Goal: Check status: Check status

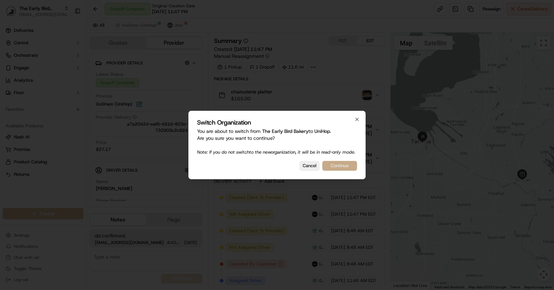
click at [341, 171] on button "Continue" at bounding box center [340, 166] width 35 height 10
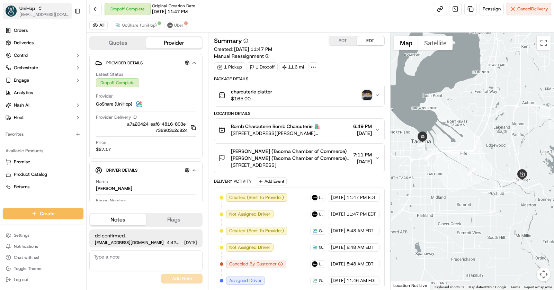
click at [35, 11] on div "UniHop" at bounding box center [44, 8] width 50 height 7
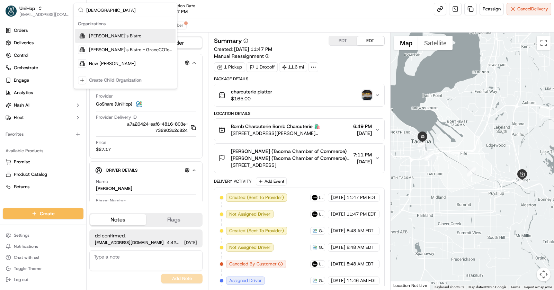
type input "[DEMOGRAPHIC_DATA]"
click at [116, 35] on span "[PERSON_NAME]'s Bistro" at bounding box center [115, 36] width 52 height 6
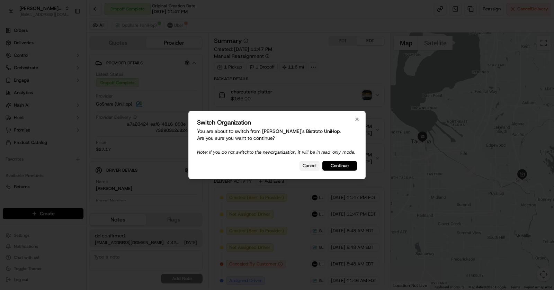
click at [311, 171] on button "Cancel" at bounding box center [310, 166] width 20 height 10
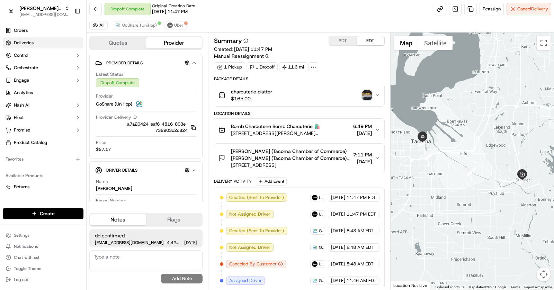
click at [23, 43] on span "Deliveries" at bounding box center [24, 43] width 20 height 6
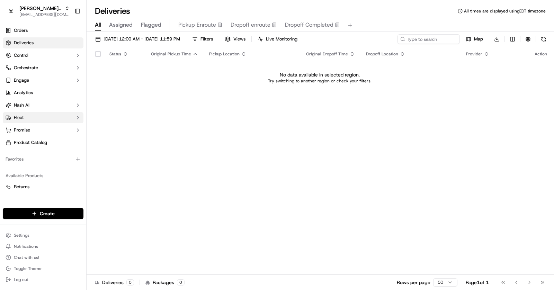
click at [31, 115] on button "Fleet" at bounding box center [43, 117] width 81 height 11
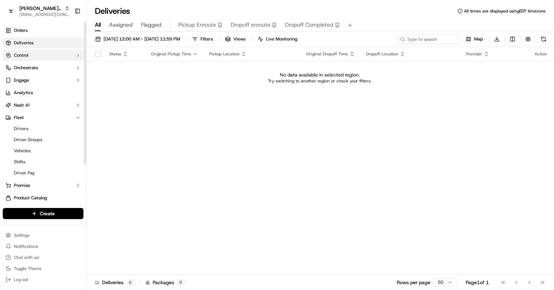
click at [28, 57] on span "Control" at bounding box center [21, 55] width 15 height 6
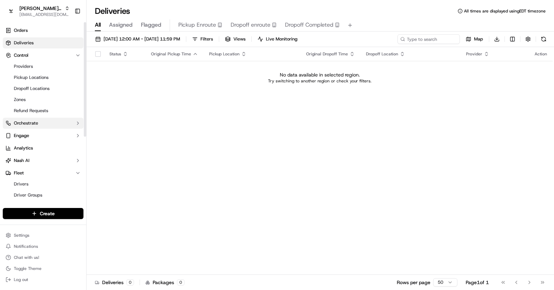
click at [37, 122] on span "Orchestrate" at bounding box center [26, 123] width 24 height 6
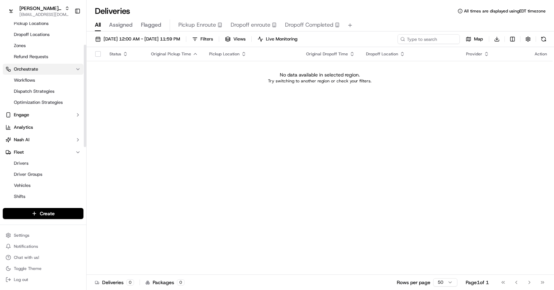
scroll to position [78, 0]
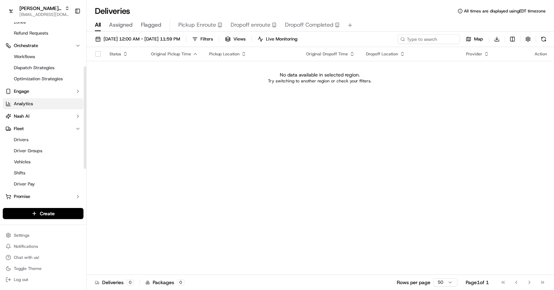
click at [29, 102] on span "Analytics" at bounding box center [23, 104] width 19 height 6
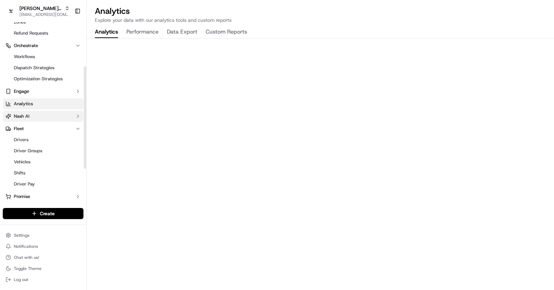
scroll to position [137, 0]
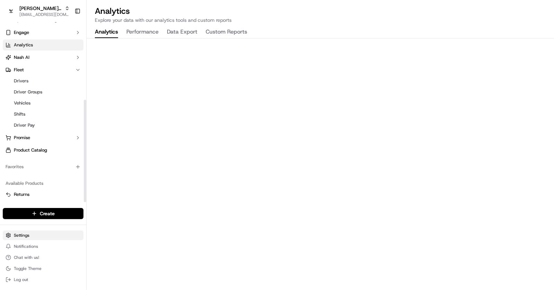
click at [32, 237] on html "[PERSON_NAME]'s Bistro [EMAIL_ADDRESS][DOMAIN_NAME] Toggle Sidebar Orders Deliv…" at bounding box center [277, 145] width 554 height 290
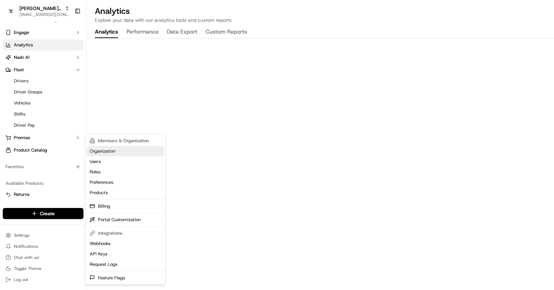
click at [107, 152] on link "Organization" at bounding box center [125, 151] width 77 height 10
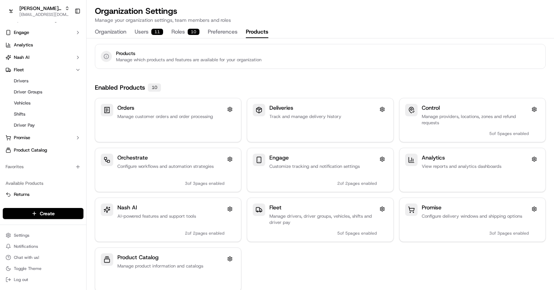
click at [261, 36] on button "Products" at bounding box center [257, 32] width 23 height 12
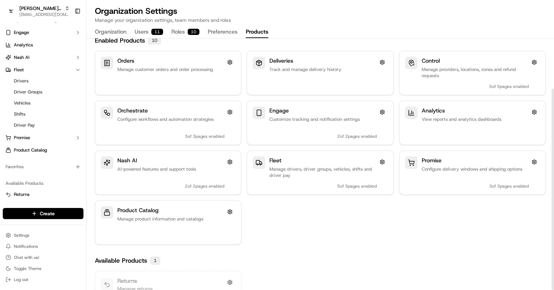
scroll to position [63, 0]
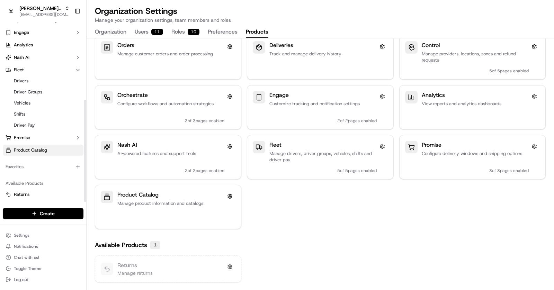
click at [32, 148] on span "Product Catalog" at bounding box center [30, 150] width 33 height 6
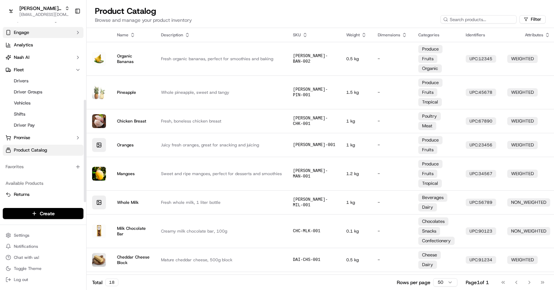
click at [18, 35] on button "Engage" at bounding box center [43, 32] width 81 height 11
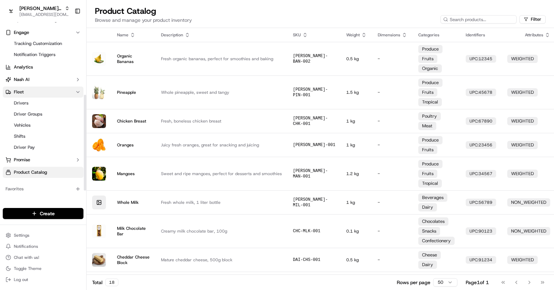
scroll to position [159, 0]
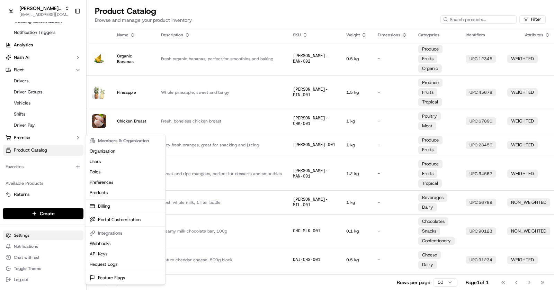
click at [26, 234] on html "[PERSON_NAME]'s Bistro [EMAIL_ADDRESS][DOMAIN_NAME] Toggle Sidebar Orders Deliv…" at bounding box center [277, 145] width 554 height 290
click at [25, 79] on html "[PERSON_NAME]'s Bistro [EMAIL_ADDRESS][DOMAIN_NAME] Toggle Sidebar Orders Deliv…" at bounding box center [277, 145] width 554 height 290
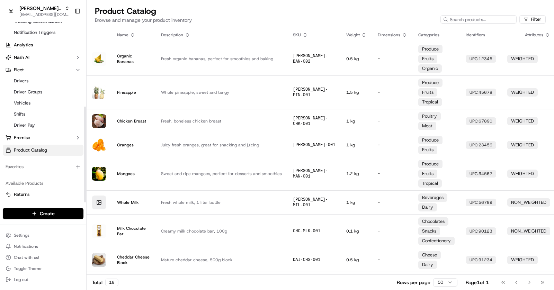
click at [25, 79] on span "Drivers" at bounding box center [21, 81] width 15 height 6
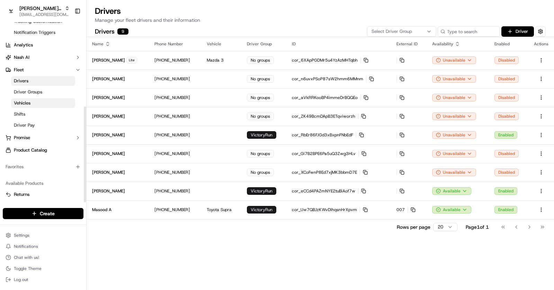
click at [25, 99] on link "Vehicles" at bounding box center [43, 103] width 64 height 10
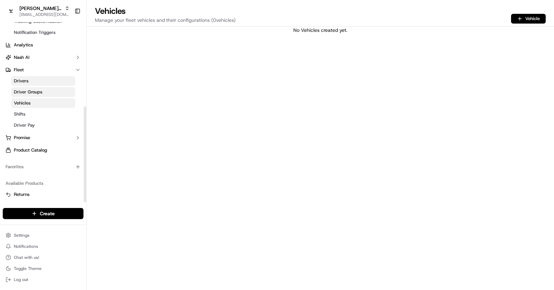
click at [29, 95] on span "Driver Groups" at bounding box center [28, 92] width 28 height 6
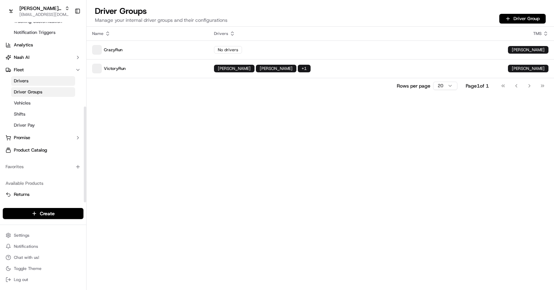
click at [21, 230] on div "Settings Notifications Chat with us! Toggle Theme Log out" at bounding box center [43, 258] width 86 height 60
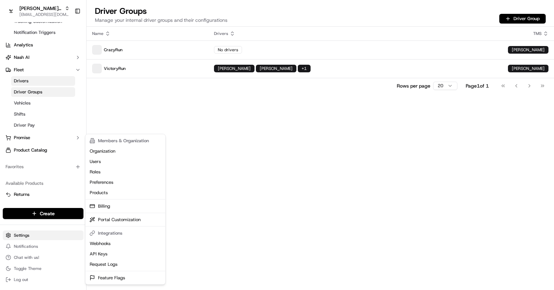
click at [21, 232] on html "[PERSON_NAME]'s Bistro [EMAIL_ADDRESS][DOMAIN_NAME] Toggle Sidebar Orders Deliv…" at bounding box center [277, 145] width 554 height 290
click at [110, 154] on link "Organization" at bounding box center [125, 151] width 77 height 10
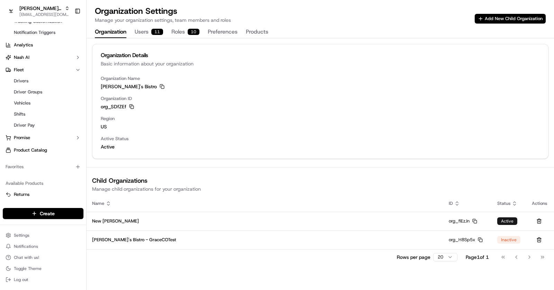
click at [131, 107] on icon "button" at bounding box center [131, 106] width 5 height 5
click at [37, 3] on button "[PERSON_NAME]'s Bistro [EMAIL_ADDRESS][DOMAIN_NAME]" at bounding box center [37, 11] width 69 height 17
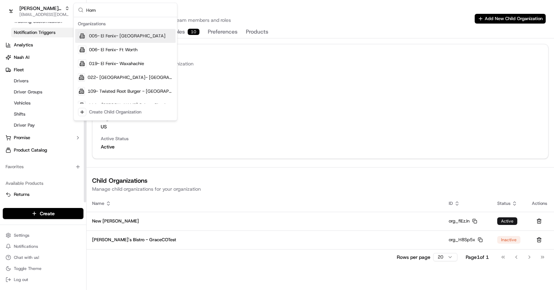
type input "Home"
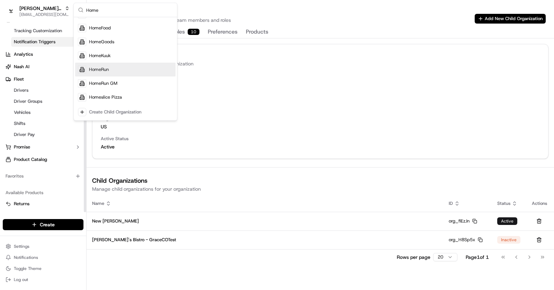
scroll to position [149, 0]
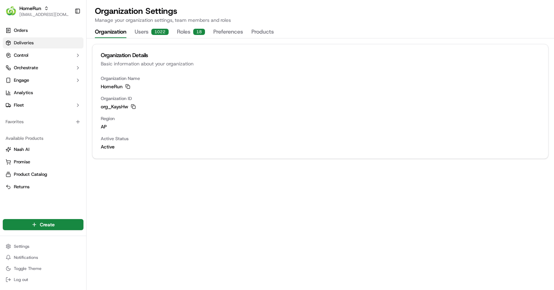
click at [23, 43] on span "Deliveries" at bounding box center [24, 43] width 20 height 6
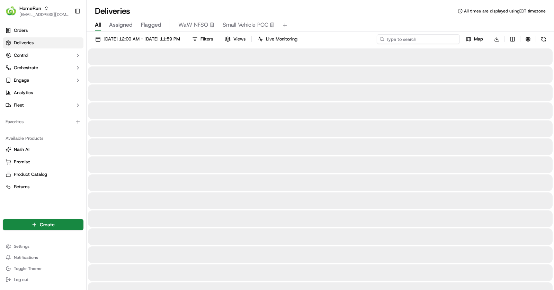
click at [413, 38] on input at bounding box center [418, 39] width 83 height 10
paste input "11649323"
type input "11649323"
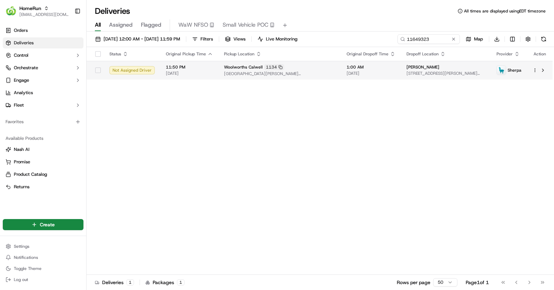
click at [303, 71] on span "[GEOGRAPHIC_DATA][PERSON_NAME][STREET_ADDRESS][GEOGRAPHIC_DATA]" at bounding box center [280, 74] width 112 height 6
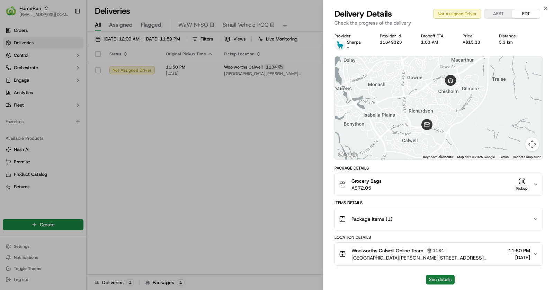
click at [439, 281] on button "See details" at bounding box center [440, 280] width 29 height 10
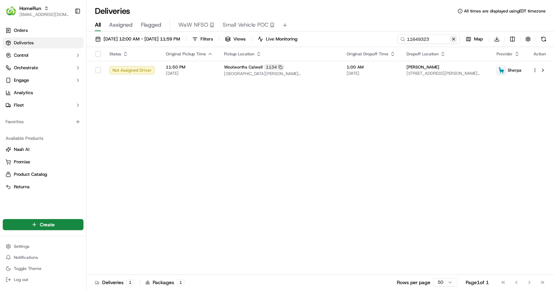
click at [456, 37] on button at bounding box center [454, 39] width 7 height 7
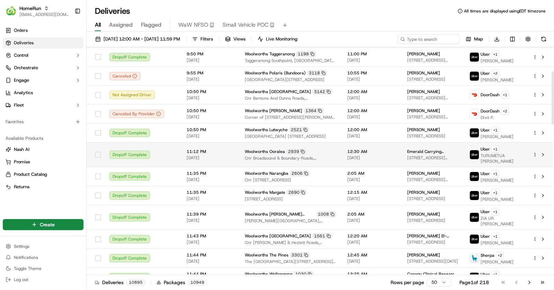
scroll to position [78, 0]
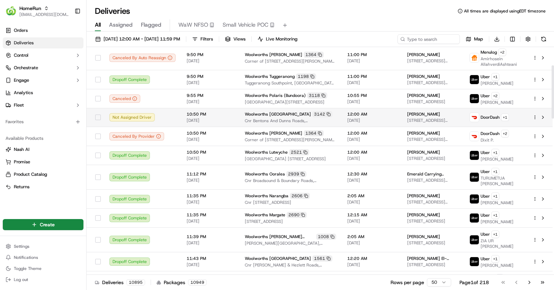
click at [318, 118] on span "Cnr Bentons And Dunns Roads, [GEOGRAPHIC_DATA], [GEOGRAPHIC_DATA]" at bounding box center [290, 121] width 91 height 6
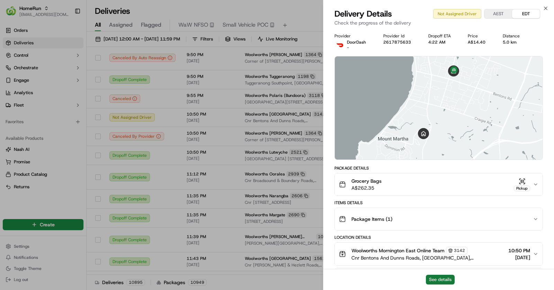
click at [442, 279] on button "See details" at bounding box center [440, 280] width 29 height 10
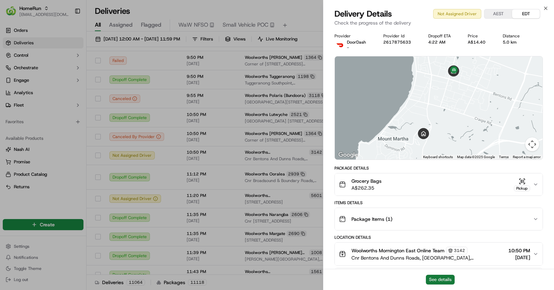
scroll to position [81, 0]
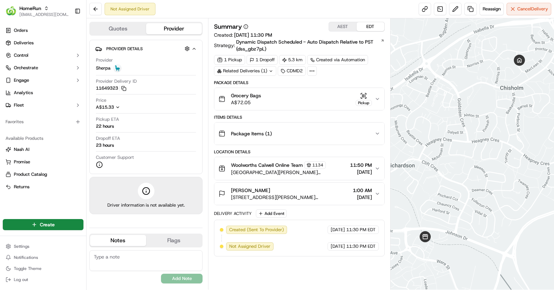
click at [295, 93] on div "Grocery Bags A$72.05 Pickup" at bounding box center [297, 99] width 156 height 14
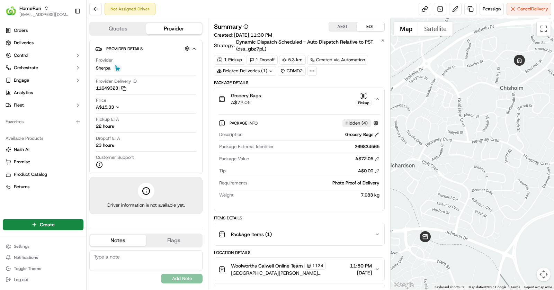
click at [377, 100] on icon "button" at bounding box center [378, 99] width 6 height 6
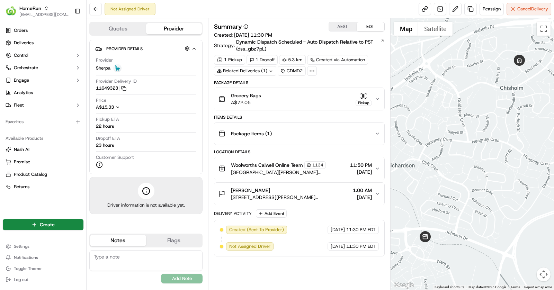
click at [311, 173] on span "[GEOGRAPHIC_DATA][PERSON_NAME][STREET_ADDRESS][GEOGRAPHIC_DATA]" at bounding box center [289, 172] width 116 height 7
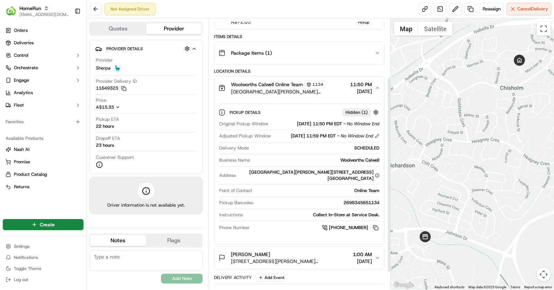
scroll to position [105, 0]
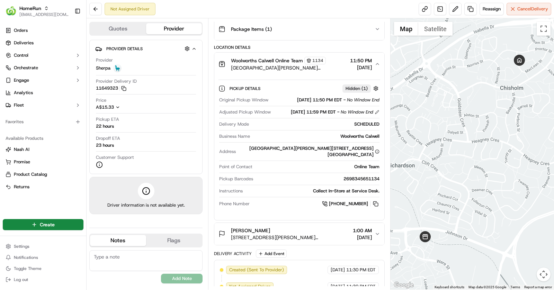
click at [305, 227] on div "[PERSON_NAME]" at bounding box center [290, 230] width 119 height 7
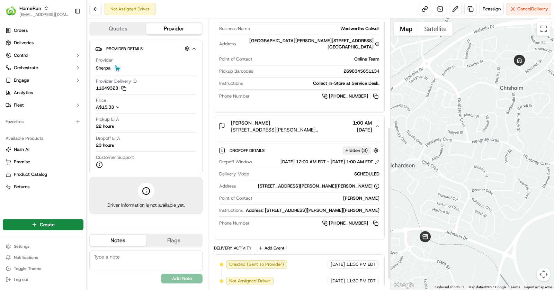
scroll to position [0, 0]
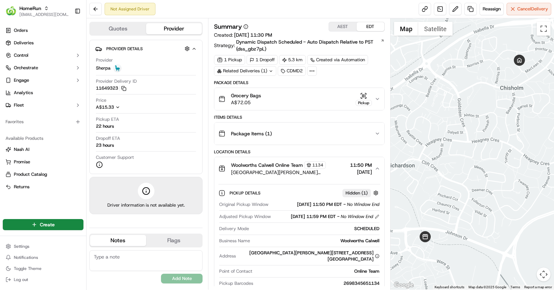
click at [328, 90] on button "Grocery Bags A$72.05 Pickup" at bounding box center [300, 99] width 170 height 22
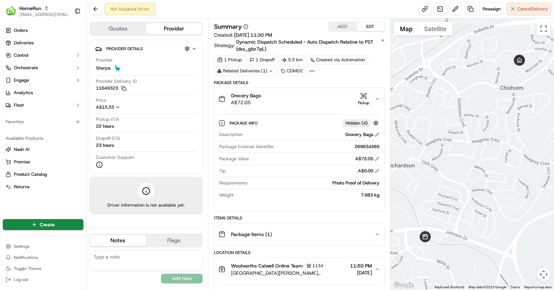
click at [366, 96] on icon "button" at bounding box center [363, 96] width 7 height 7
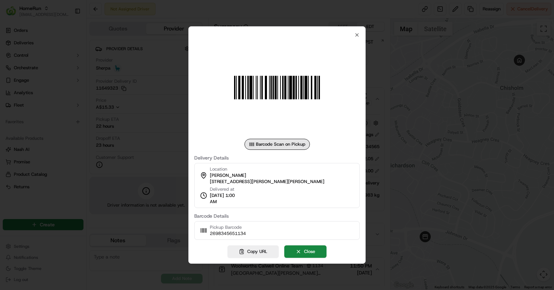
drag, startPoint x: 253, startPoint y: 235, endPoint x: 222, endPoint y: 214, distance: 36.8
click at [229, 221] on div "Pickup Barcode 2698345651134" at bounding box center [277, 230] width 166 height 19
click at [237, 8] on div at bounding box center [277, 145] width 554 height 290
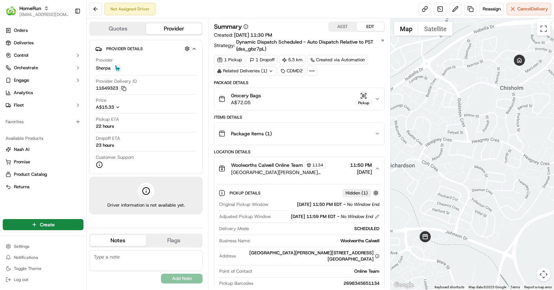
click at [307, 109] on button "Grocery Bags A$72.05 Pickup" at bounding box center [300, 99] width 170 height 22
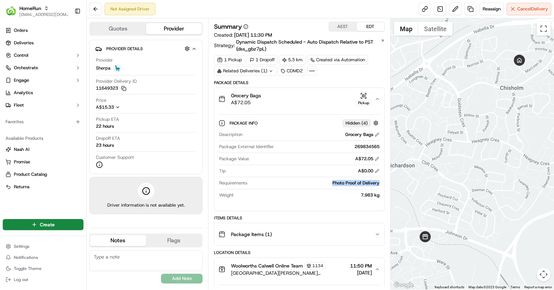
drag, startPoint x: 327, startPoint y: 181, endPoint x: 382, endPoint y: 184, distance: 54.5
click at [382, 184] on div "Package Info Hidden ( 4 ) Description Grocery Bags Package External Identifier …" at bounding box center [300, 157] width 170 height 95
click at [269, 71] on icon at bounding box center [271, 71] width 5 height 5
click at [257, 88] on span "ord_7MaycMeGEpXuU2ohDaZXqo" at bounding box center [251, 86] width 69 height 6
click at [336, 73] on div "1 Pickup 1 Dropoff 5.3 km Created via Automation Related Deliveries (1) CDMD2" at bounding box center [299, 65] width 171 height 21
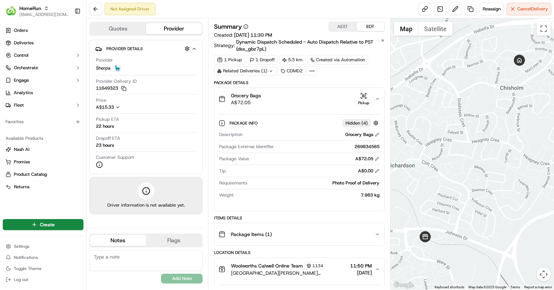
click at [362, 98] on icon "button" at bounding box center [363, 96] width 7 height 7
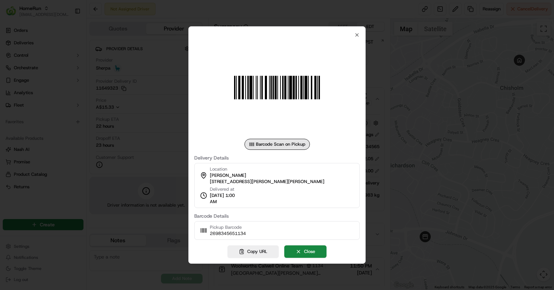
click at [167, 138] on div at bounding box center [277, 145] width 554 height 290
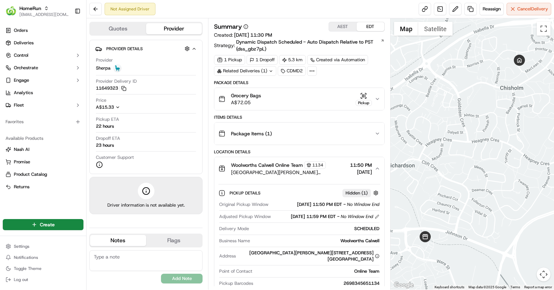
click at [302, 96] on div "Grocery Bags A$72.05 Pickup" at bounding box center [297, 99] width 156 height 14
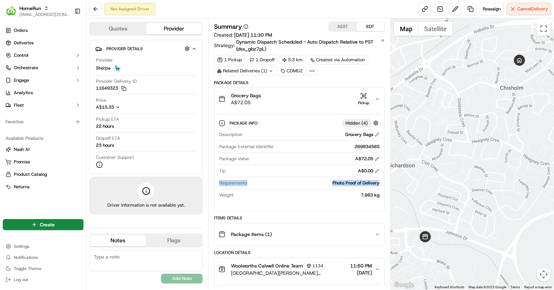
drag, startPoint x: 220, startPoint y: 182, endPoint x: 371, endPoint y: 187, distance: 151.2
click at [370, 187] on div "Requirements Photo Proof of Delivery" at bounding box center [299, 184] width 160 height 9
click at [222, 183] on span "Requirements" at bounding box center [233, 183] width 28 height 6
drag, startPoint x: 222, startPoint y: 183, endPoint x: 383, endPoint y: 185, distance: 160.8
click at [382, 185] on div "Package Info Hidden ( 4 ) Description Grocery Bags Package External Identifier …" at bounding box center [300, 157] width 170 height 95
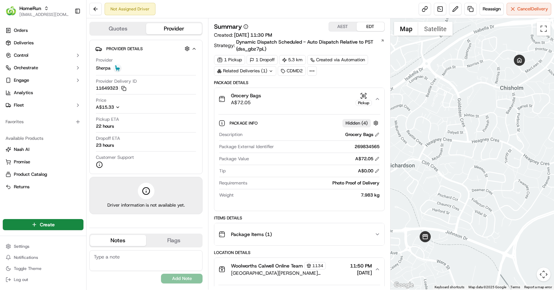
click at [331, 190] on div "Description Grocery Bags Package External Identifier 269834565 Package Value A$…" at bounding box center [300, 165] width 162 height 72
drag, startPoint x: 217, startPoint y: 183, endPoint x: 381, endPoint y: 182, distance: 163.6
click at [381, 182] on div "Package Info Hidden ( 4 ) Description Grocery Bags Package External Identifier …" at bounding box center [300, 157] width 170 height 95
click at [336, 184] on div "Photo Proof of Delivery" at bounding box center [315, 183] width 130 height 6
drag, startPoint x: 330, startPoint y: 182, endPoint x: 378, endPoint y: 183, distance: 48.5
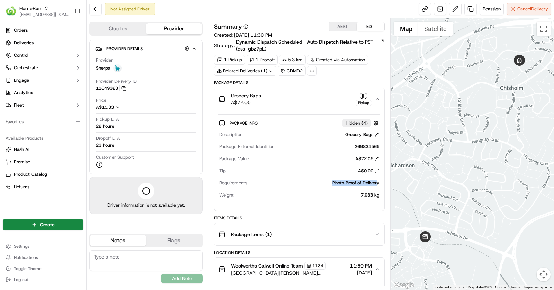
click at [378, 183] on div "Photo Proof of Delivery" at bounding box center [315, 183] width 130 height 6
click at [363, 98] on div "Pickup" at bounding box center [364, 100] width 16 height 14
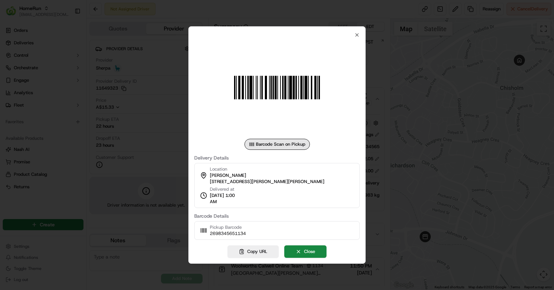
click at [164, 152] on div at bounding box center [277, 145] width 554 height 290
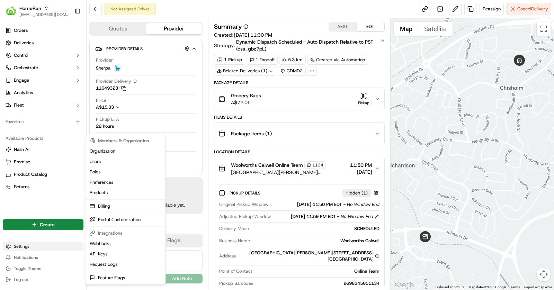
click at [22, 249] on html "HomeRun asif@usenash.com Toggle Sidebar Orders Deliveries Control Orchestrate E…" at bounding box center [277, 145] width 554 height 290
click at [119, 276] on link "Feature Flags" at bounding box center [125, 278] width 77 height 10
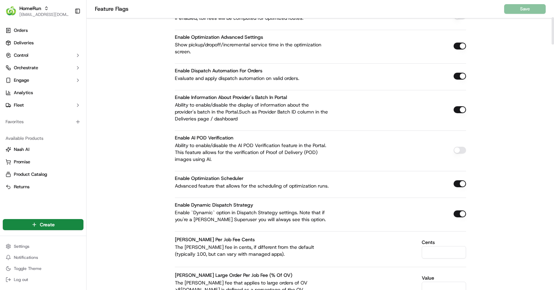
scroll to position [184, 0]
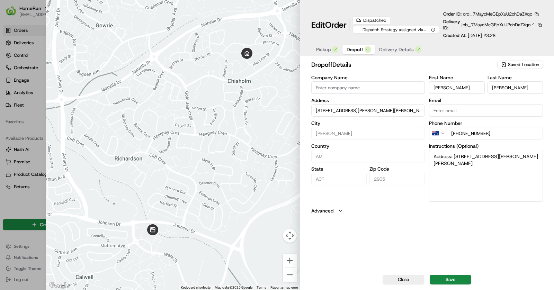
click at [356, 49] on span "Dropoff" at bounding box center [355, 49] width 17 height 7
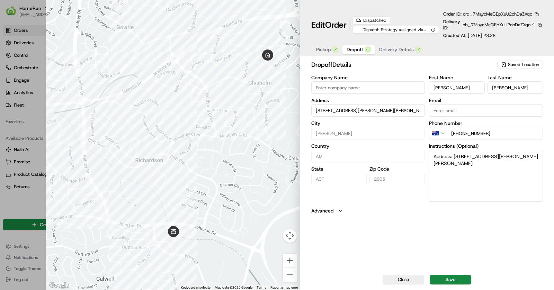
click at [391, 50] on span "Delivery Details" at bounding box center [396, 49] width 35 height 7
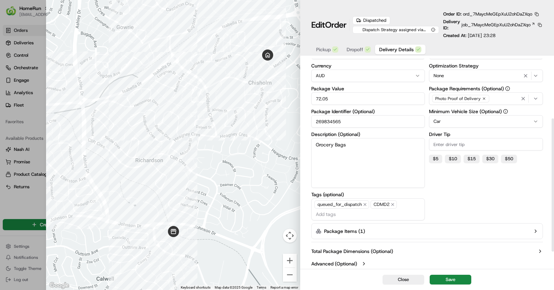
scroll to position [122, 0]
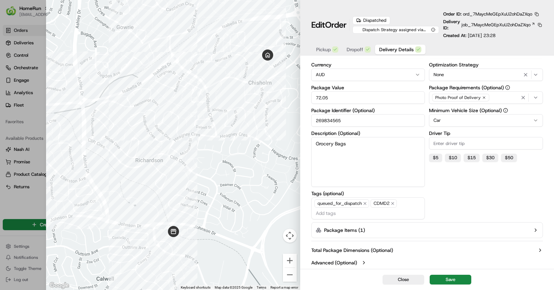
type input "1"
click at [30, 181] on div at bounding box center [277, 145] width 554 height 290
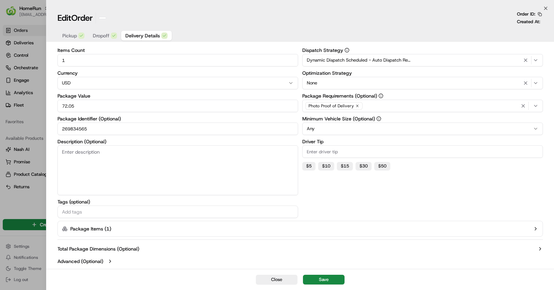
scroll to position [26, 0]
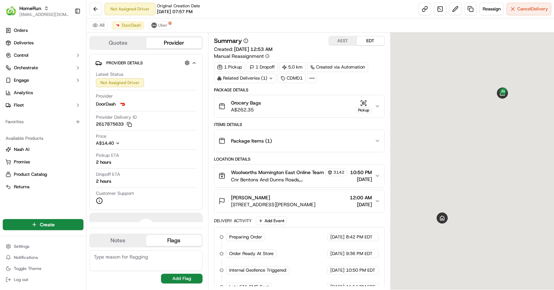
click at [307, 108] on div "Grocery Bags A$262.35 Pickup" at bounding box center [297, 106] width 156 height 14
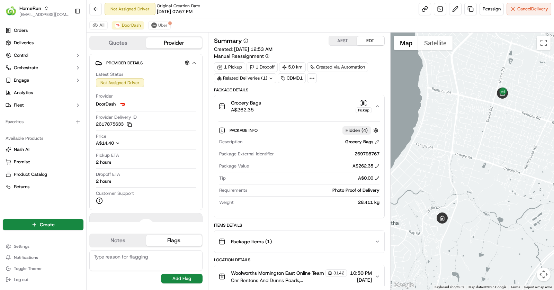
click at [307, 108] on div "Grocery Bags A$262.35 Pickup" at bounding box center [297, 106] width 156 height 14
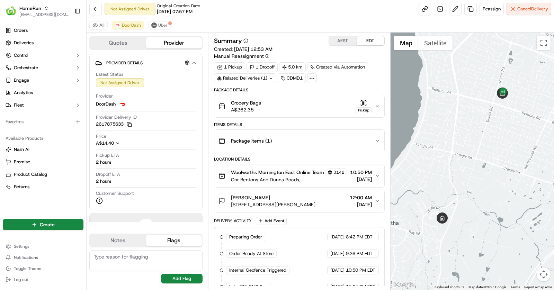
click at [362, 107] on div "Pickup" at bounding box center [364, 110] width 16 height 6
click at [334, 106] on div "Grocery Bags A$262.35 Pickup" at bounding box center [297, 106] width 156 height 14
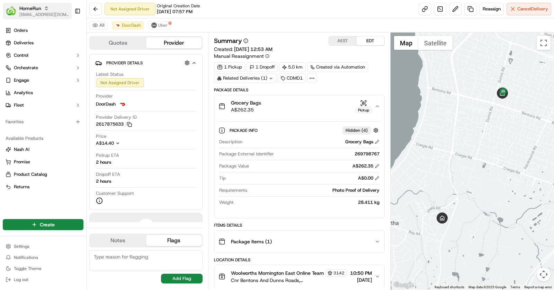
click at [32, 10] on span "HomeRun" at bounding box center [30, 8] width 22 height 7
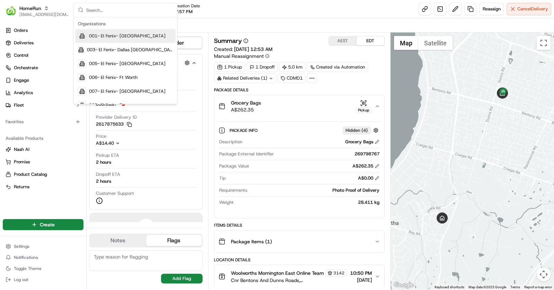
click at [358, 190] on div "Photo Proof of Delivery" at bounding box center [315, 190] width 130 height 6
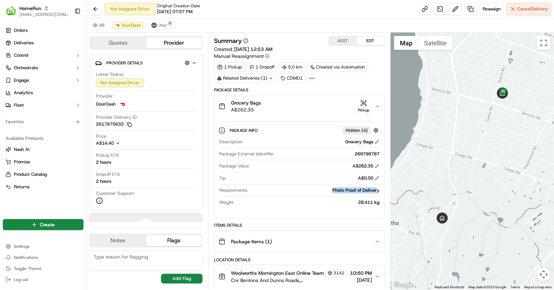
drag, startPoint x: 323, startPoint y: 189, endPoint x: 378, endPoint y: 190, distance: 55.5
click at [378, 190] on div "Photo Proof of Delivery" at bounding box center [315, 190] width 130 height 6
click at [362, 104] on icon "button" at bounding box center [363, 103] width 7 height 7
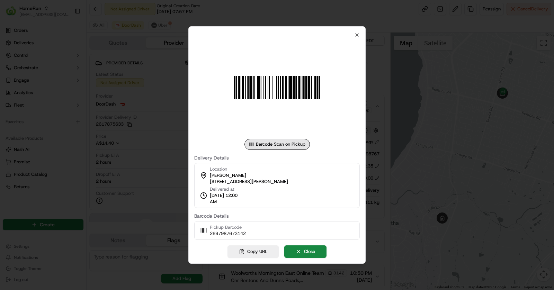
click at [154, 138] on div at bounding box center [277, 145] width 554 height 290
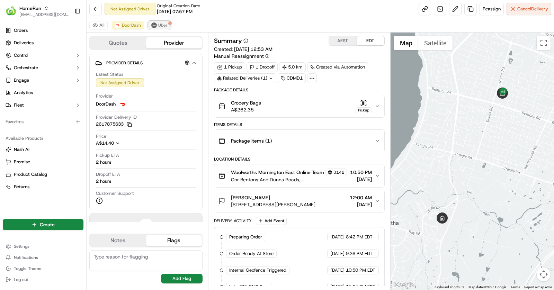
click at [164, 25] on span "Uber" at bounding box center [162, 26] width 9 height 6
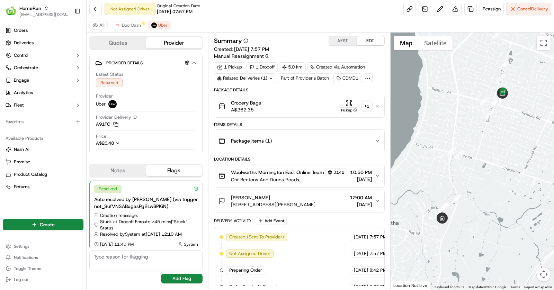
click at [377, 106] on icon "button" at bounding box center [378, 107] width 6 height 6
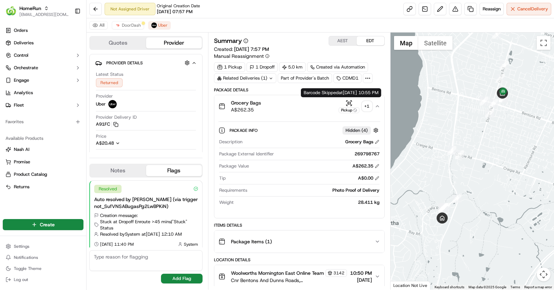
click at [349, 103] on icon "button" at bounding box center [349, 103] width 7 height 7
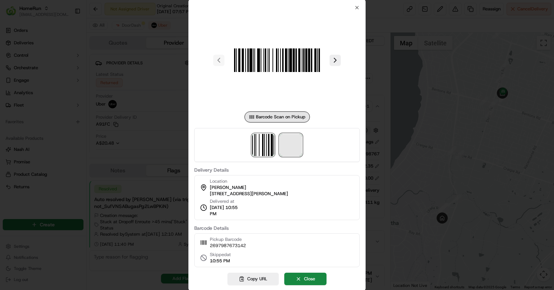
click at [295, 149] on span at bounding box center [291, 145] width 22 height 22
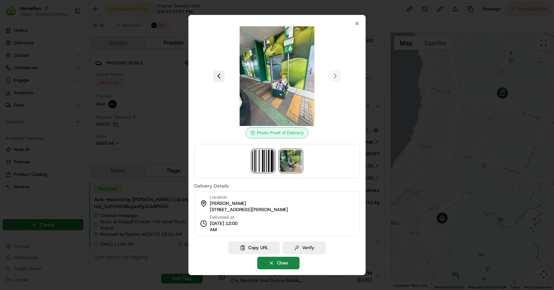
click at [255, 168] on img at bounding box center [263, 161] width 22 height 22
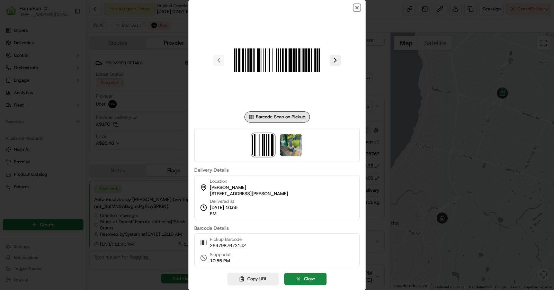
click at [357, 7] on icon "button" at bounding box center [358, 8] width 6 height 6
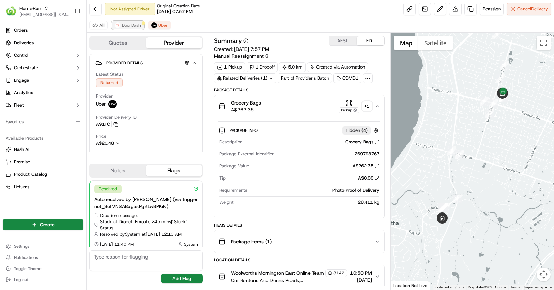
click at [132, 25] on span "DoorDash" at bounding box center [131, 26] width 19 height 6
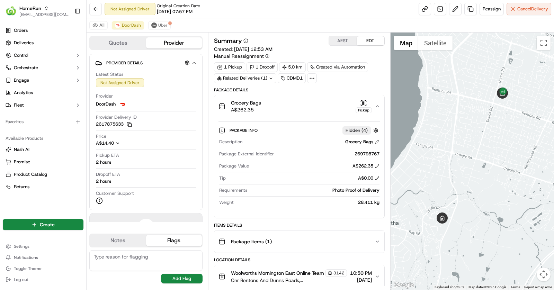
click at [367, 105] on icon "button" at bounding box center [363, 103] width 7 height 7
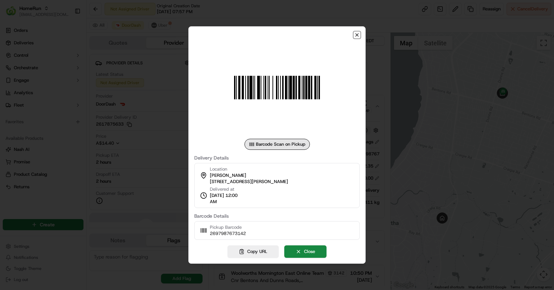
click at [357, 36] on icon "button" at bounding box center [358, 35] width 6 height 6
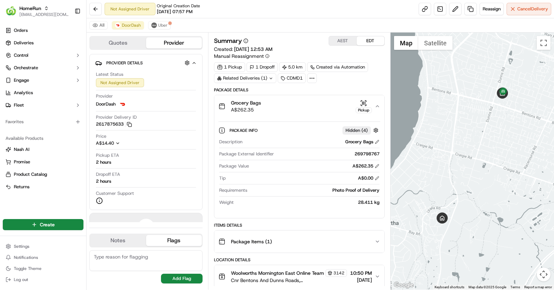
click at [362, 103] on icon "button" at bounding box center [363, 103] width 7 height 7
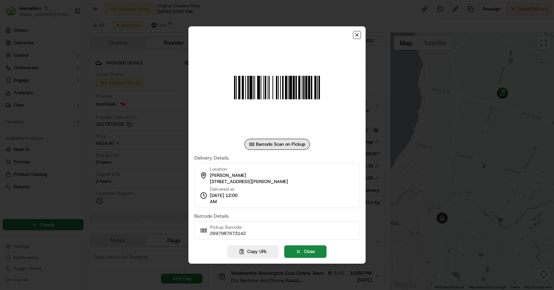
click at [357, 35] on icon "button" at bounding box center [357, 35] width 3 height 3
